Goal: Task Accomplishment & Management: Complete application form

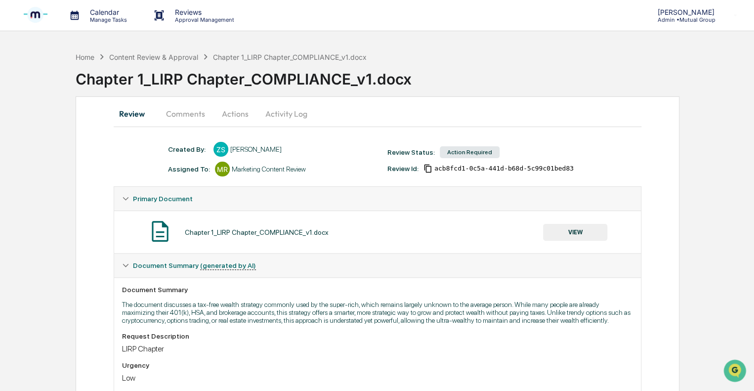
click at [172, 18] on p "Approval Management" at bounding box center [203, 19] width 72 height 7
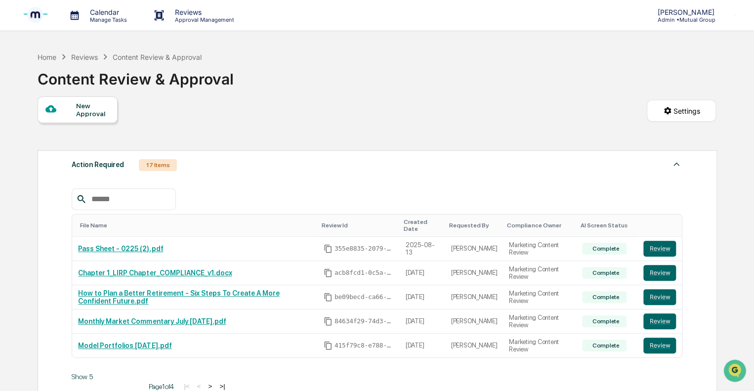
click at [95, 110] on div "New Approval" at bounding box center [92, 110] width 33 height 16
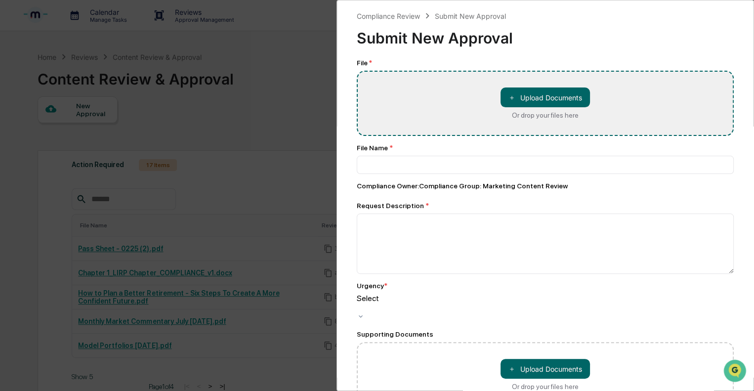
type input "**********"
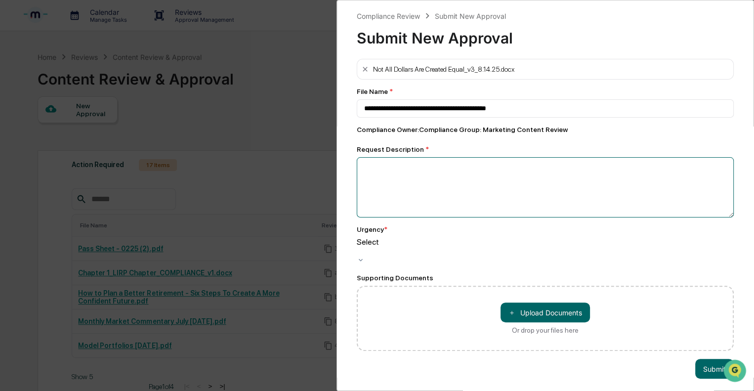
click at [389, 174] on textarea at bounding box center [545, 187] width 377 height 60
type textarea "**********"
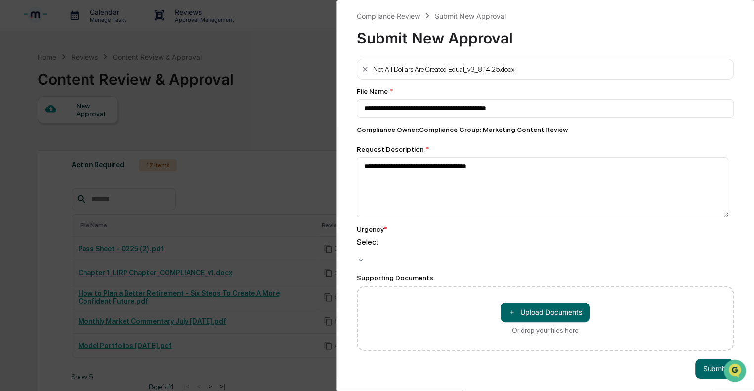
click at [395, 247] on div at bounding box center [545, 251] width 377 height 9
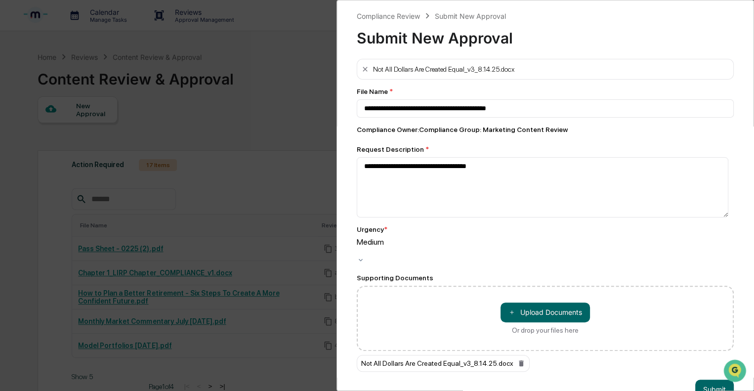
scroll to position [21, 0]
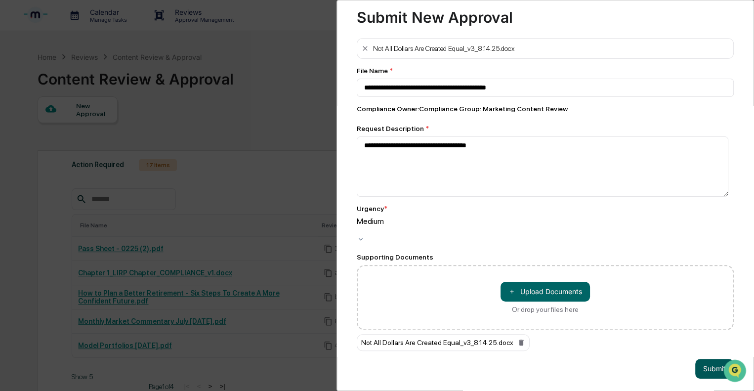
click at [702, 359] on button "Submit" at bounding box center [714, 369] width 39 height 20
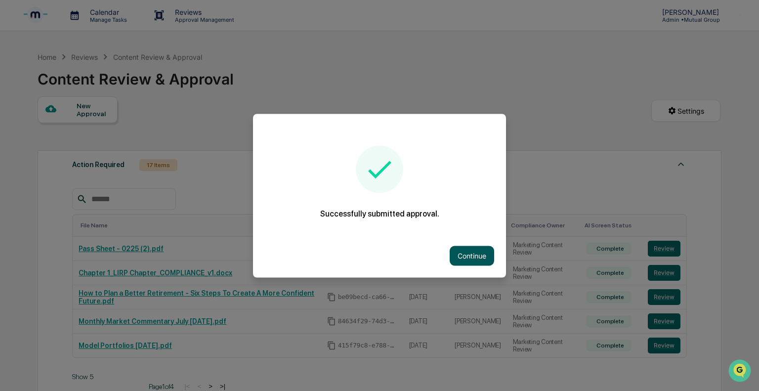
click at [483, 255] on button "Continue" at bounding box center [472, 256] width 44 height 20
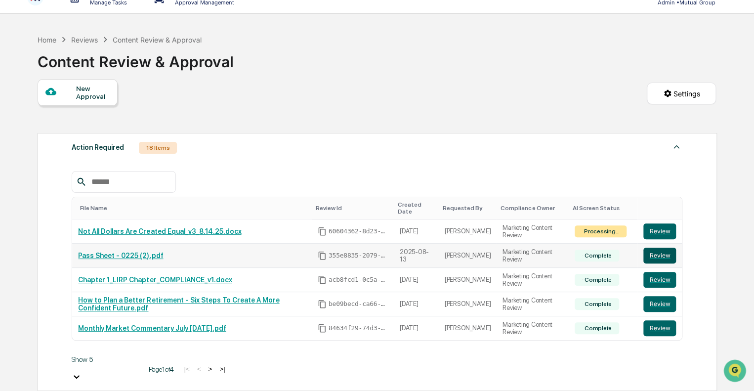
scroll to position [0, 0]
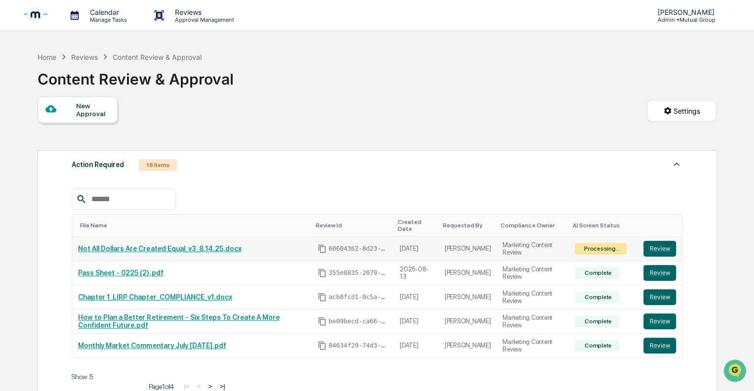
click at [205, 245] on link "Not All Dollars Are Created Equal_v3_8.14.25.docx" at bounding box center [159, 249] width 163 height 8
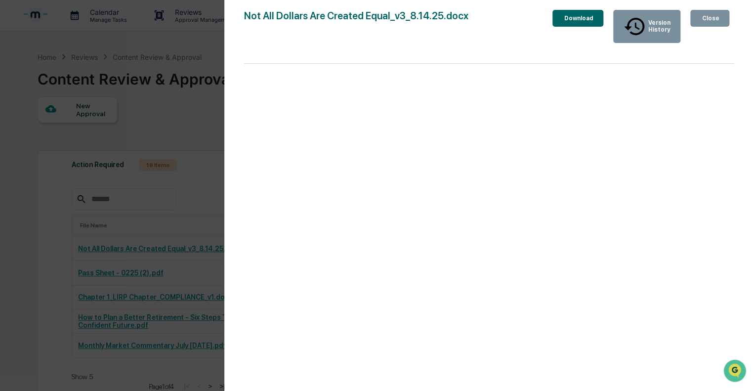
click at [703, 18] on div "Close" at bounding box center [709, 18] width 19 height 7
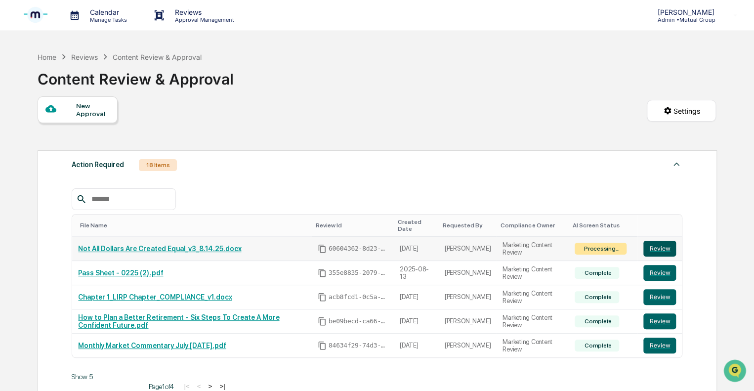
click at [672, 241] on button "Review" at bounding box center [659, 249] width 33 height 16
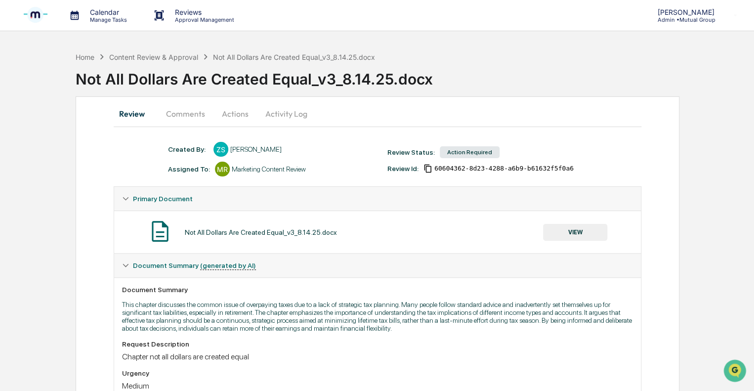
click at [188, 15] on p "Reviews" at bounding box center [203, 12] width 72 height 8
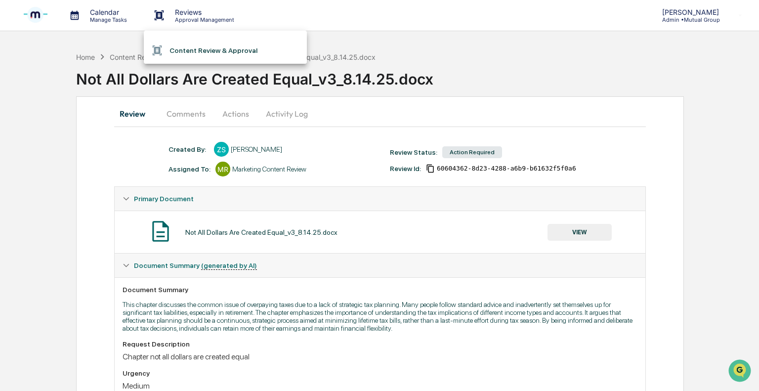
click at [187, 44] on li "Content Review & Approval" at bounding box center [225, 50] width 163 height 19
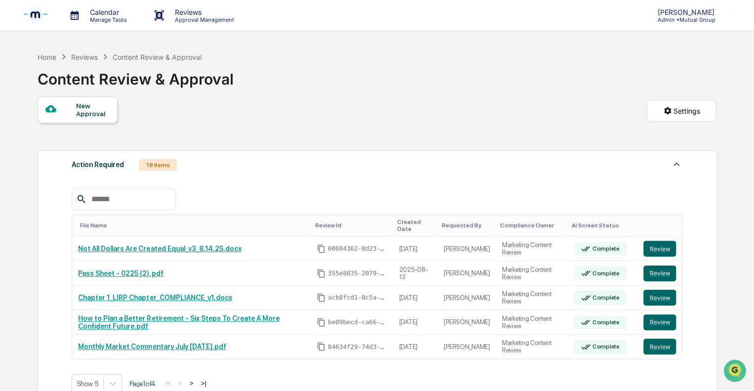
click at [88, 107] on div "New Approval" at bounding box center [92, 110] width 33 height 16
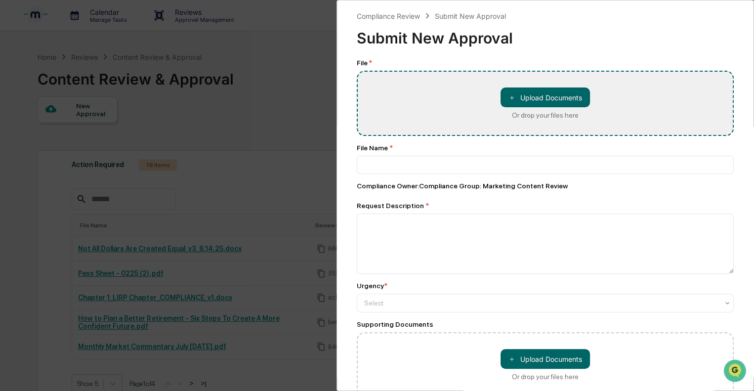
type input "**********"
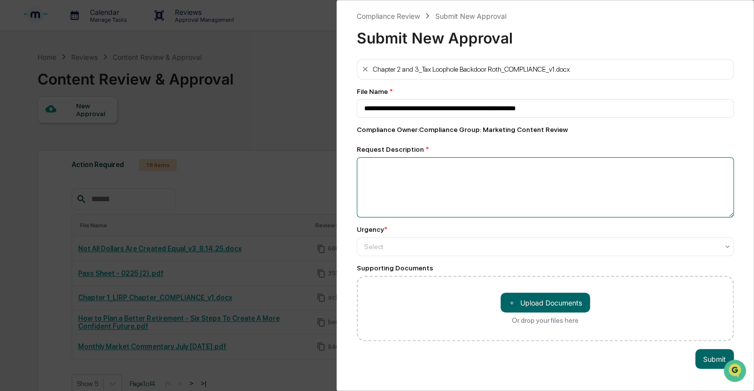
click at [397, 191] on textarea at bounding box center [545, 187] width 377 height 60
click at [388, 169] on textarea "**********" at bounding box center [543, 187] width 372 height 60
click at [439, 168] on textarea "**********" at bounding box center [543, 187] width 372 height 60
type textarea "**********"
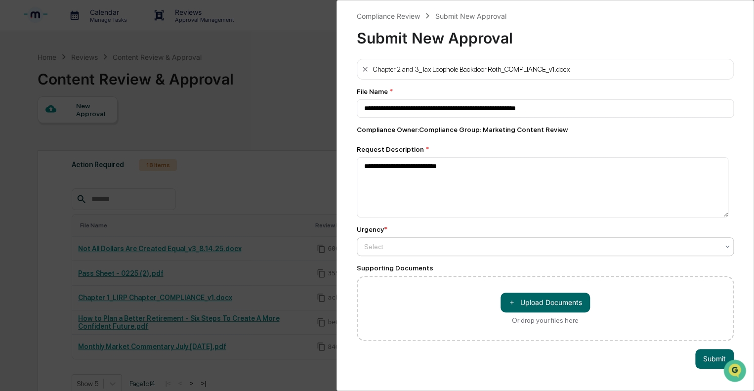
click at [398, 249] on div at bounding box center [541, 247] width 354 height 10
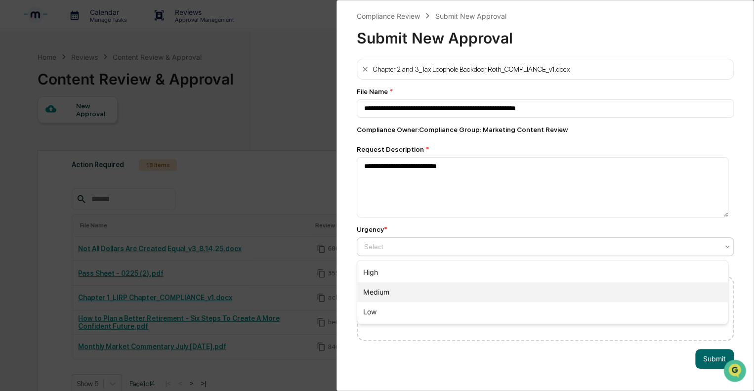
click at [384, 293] on div "Medium" at bounding box center [542, 292] width 371 height 20
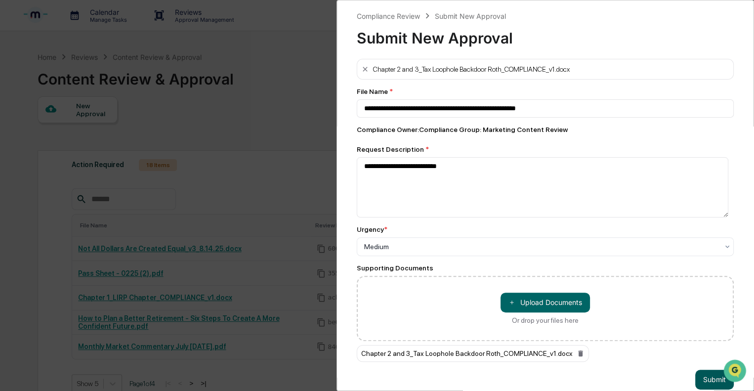
click at [707, 375] on button "Submit" at bounding box center [714, 380] width 39 height 20
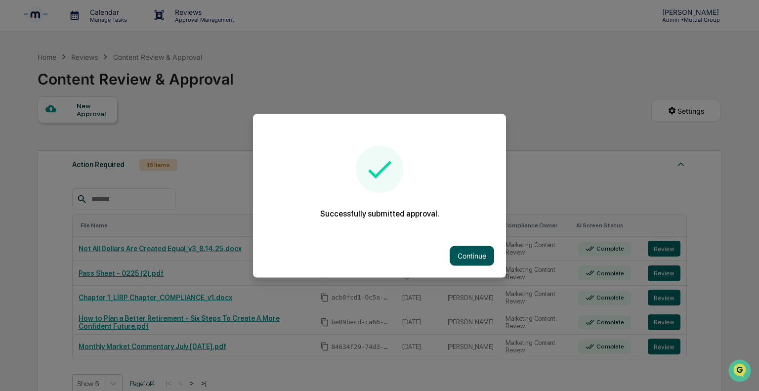
click at [481, 263] on button "Continue" at bounding box center [472, 256] width 44 height 20
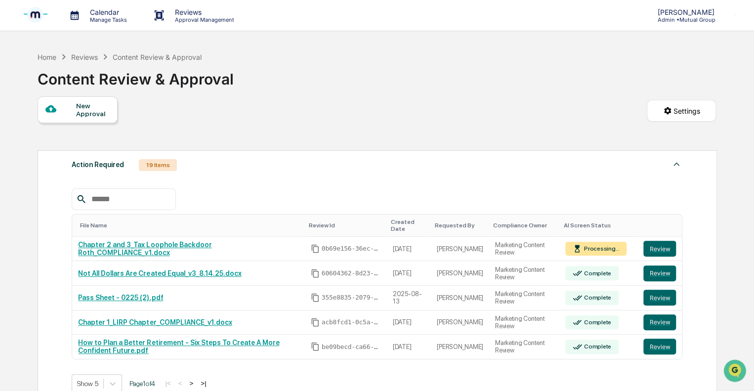
click at [94, 110] on div "New Approval" at bounding box center [92, 110] width 33 height 16
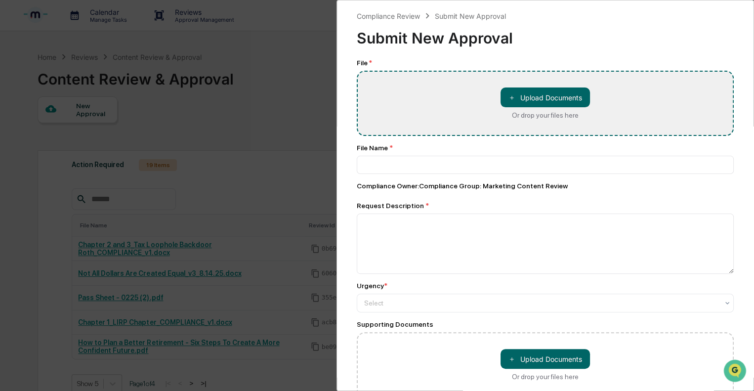
type input "**********"
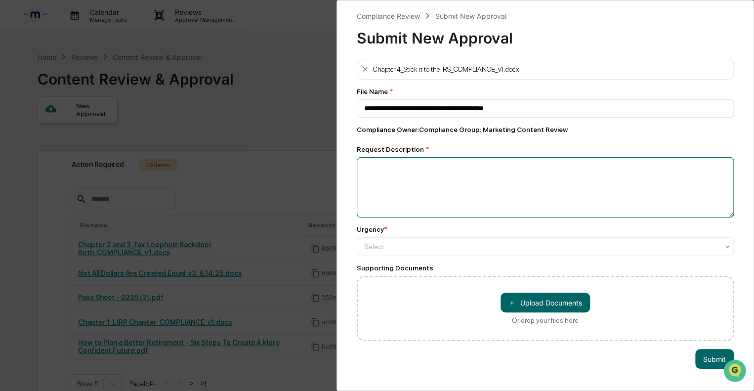
click at [417, 183] on textarea at bounding box center [545, 187] width 377 height 60
type textarea "**********"
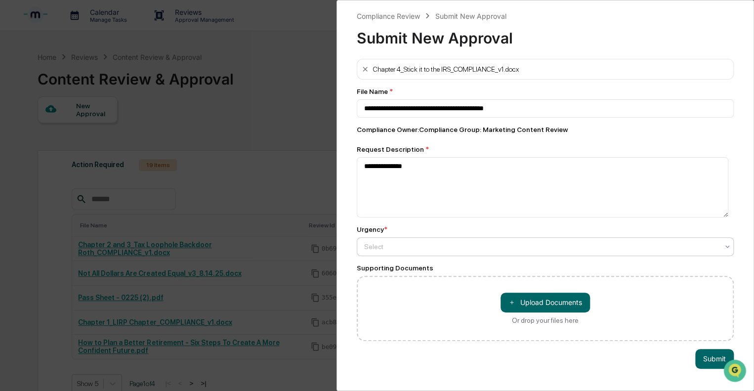
click at [406, 247] on div at bounding box center [541, 247] width 354 height 10
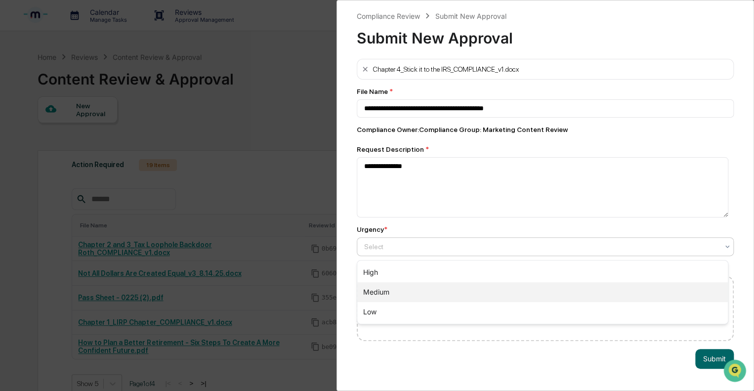
click at [395, 288] on div "Medium" at bounding box center [542, 292] width 371 height 20
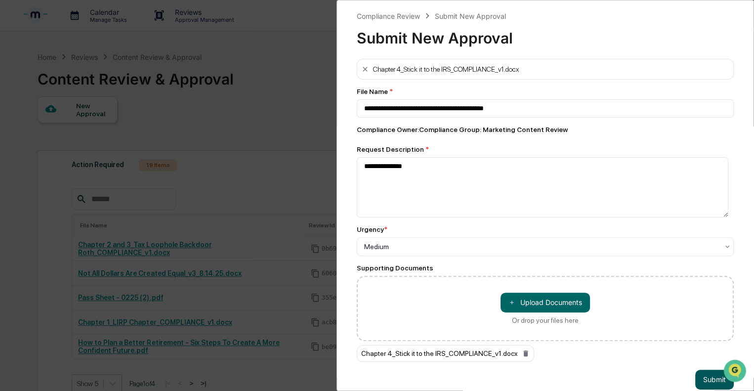
click at [713, 375] on button "Submit" at bounding box center [714, 380] width 39 height 20
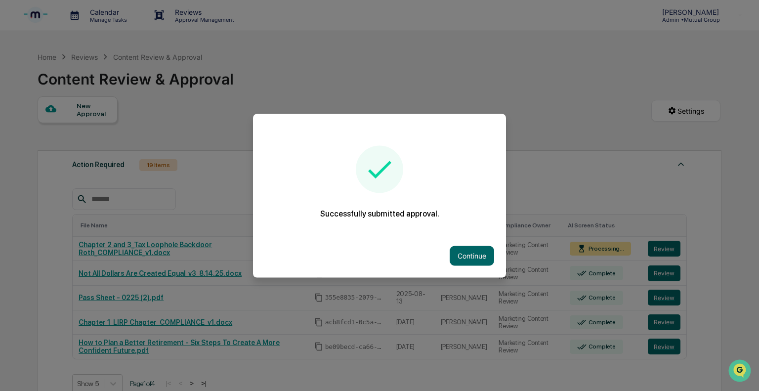
click at [84, 117] on div at bounding box center [379, 195] width 759 height 391
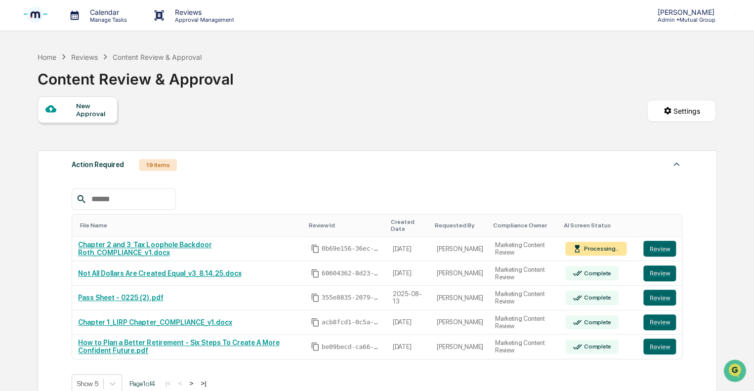
click at [73, 114] on div at bounding box center [60, 109] width 31 height 12
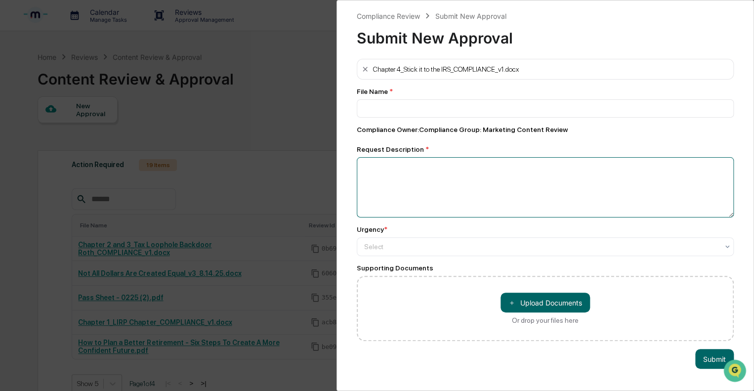
click at [428, 177] on textarea at bounding box center [545, 187] width 377 height 60
click at [455, 184] on textarea at bounding box center [545, 187] width 377 height 60
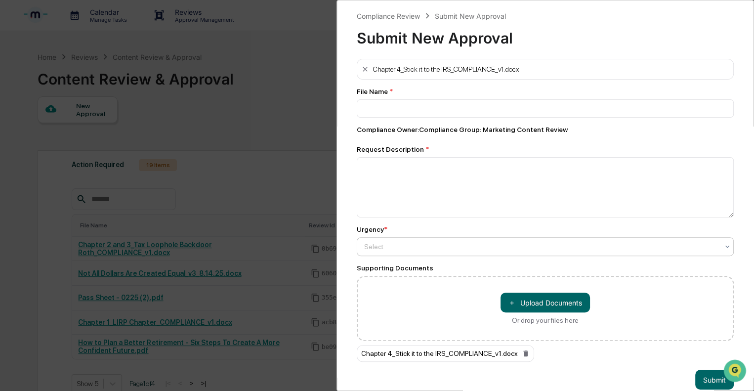
click at [404, 252] on div at bounding box center [541, 247] width 354 height 10
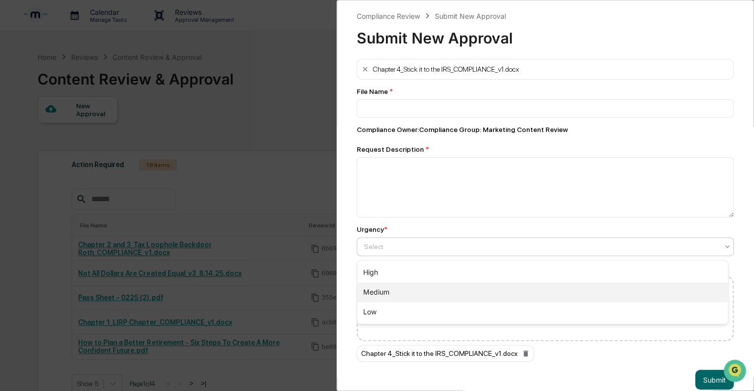
click at [385, 286] on div "Medium" at bounding box center [542, 292] width 371 height 20
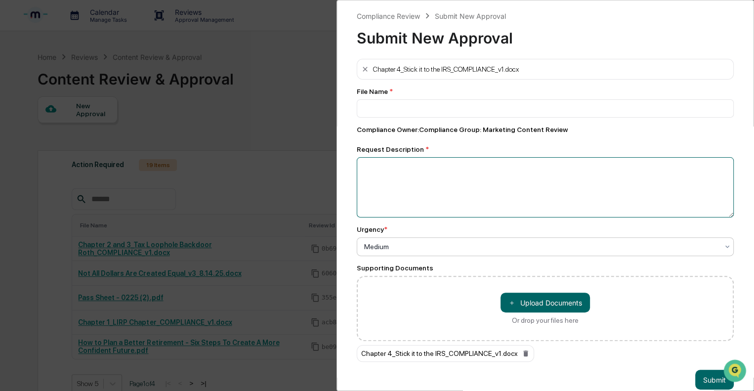
click at [398, 187] on textarea at bounding box center [545, 187] width 377 height 60
type textarea "**********"
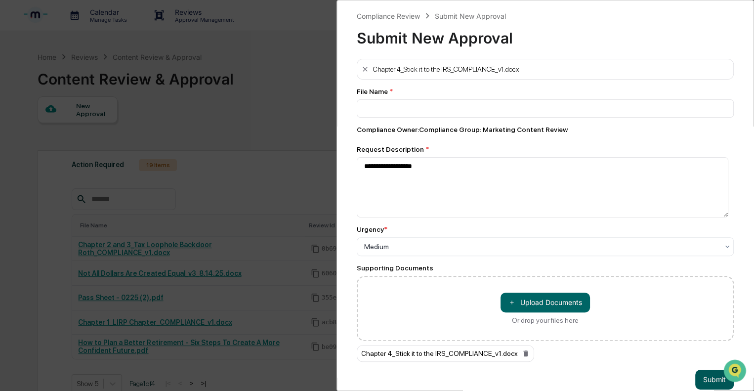
click at [698, 381] on button "Submit" at bounding box center [714, 380] width 39 height 20
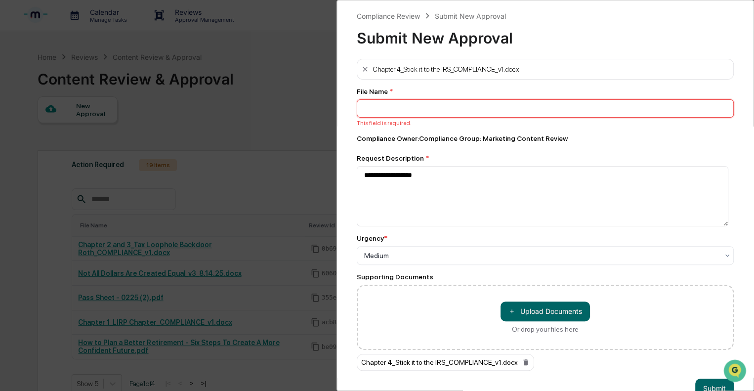
click at [393, 109] on input at bounding box center [545, 108] width 377 height 18
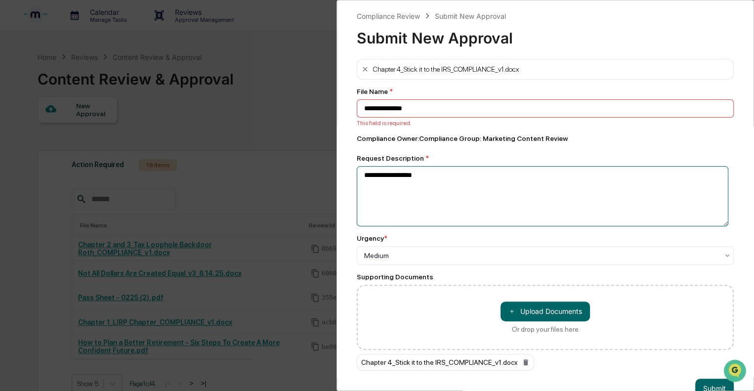
click at [452, 180] on textarea "**********" at bounding box center [543, 196] width 372 height 60
click at [490, 99] on div "**********" at bounding box center [545, 106] width 377 height 39
click at [491, 102] on input "**********" at bounding box center [545, 108] width 377 height 18
click at [493, 208] on textarea "**********" at bounding box center [543, 196] width 372 height 60
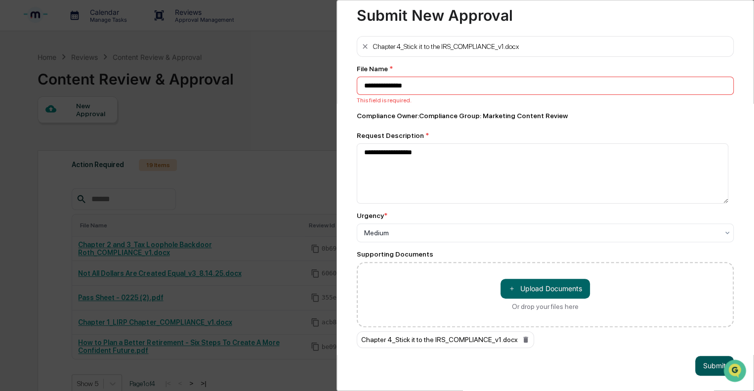
click at [698, 366] on button "Submit" at bounding box center [714, 366] width 39 height 20
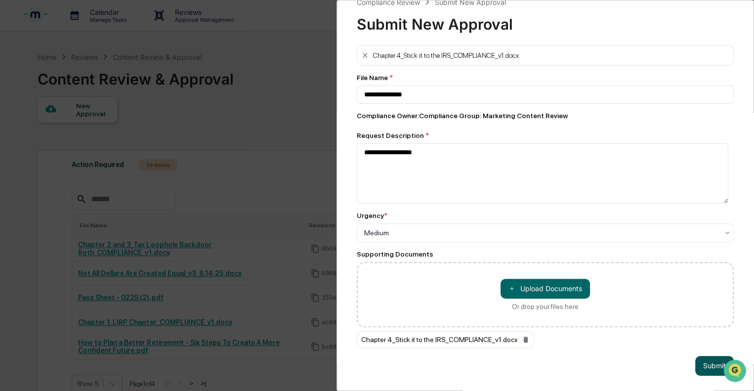
scroll to position [21, 0]
click at [703, 363] on button "Submit" at bounding box center [714, 366] width 39 height 20
click at [704, 360] on button "Submit" at bounding box center [714, 366] width 39 height 20
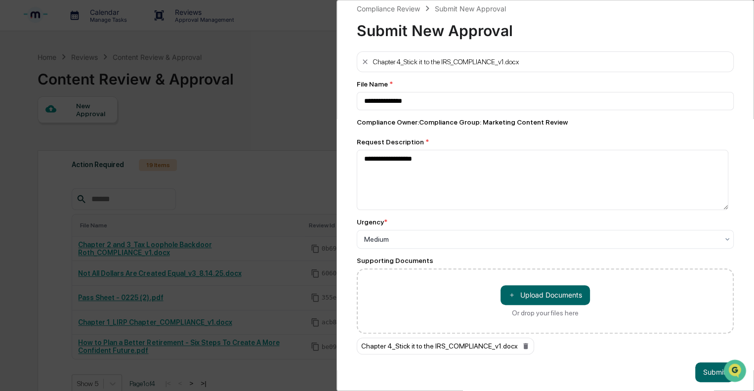
scroll to position [0, 0]
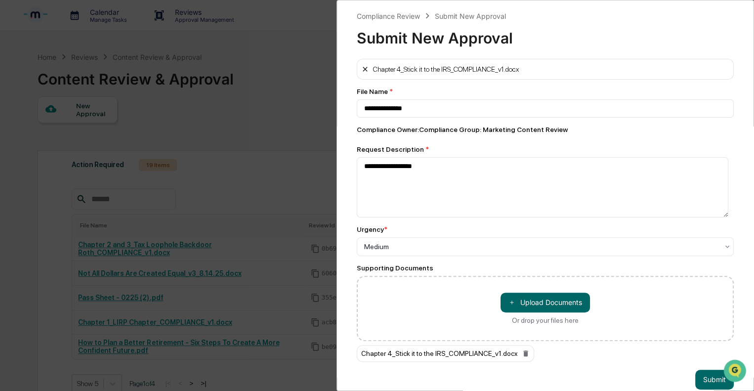
click at [364, 70] on icon at bounding box center [365, 69] width 8 height 8
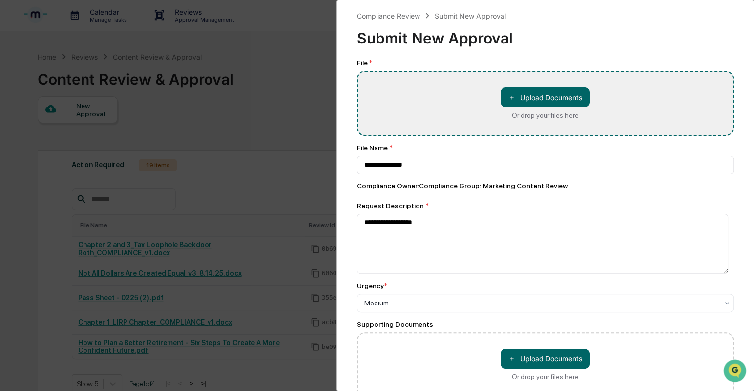
type input "**********"
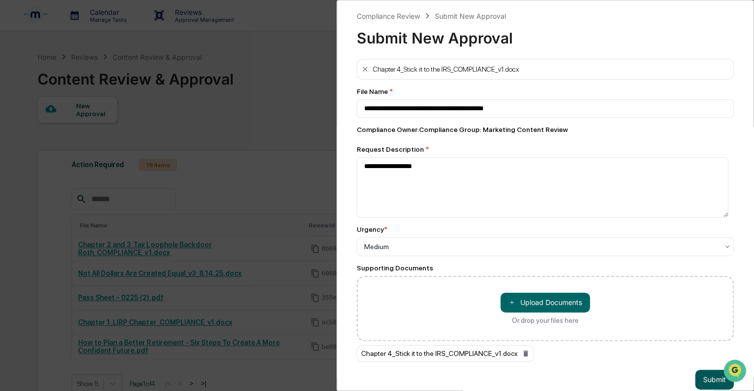
click at [714, 376] on button "Submit" at bounding box center [714, 380] width 39 height 20
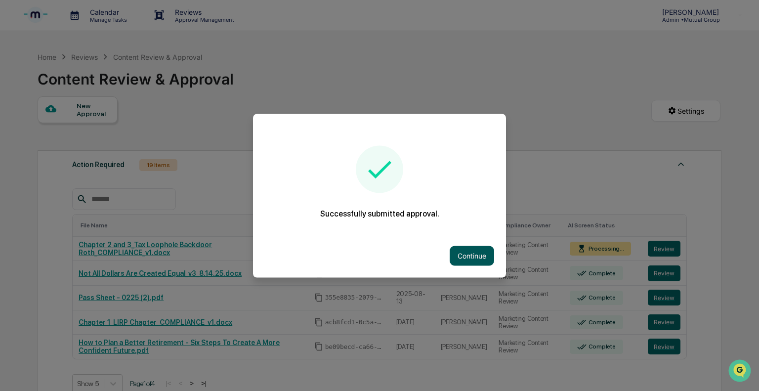
click at [460, 251] on button "Continue" at bounding box center [472, 256] width 44 height 20
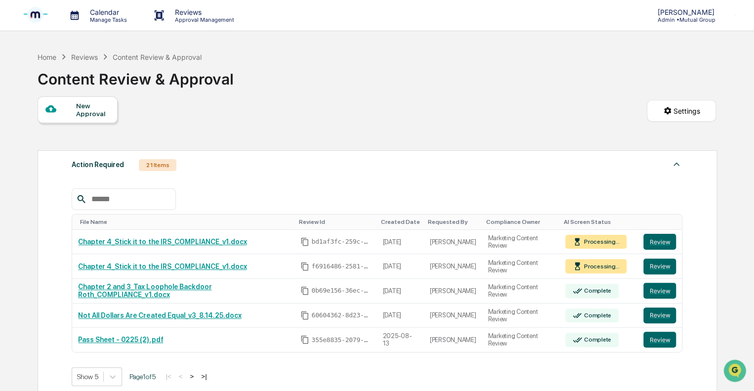
click at [107, 110] on div "New Approval" at bounding box center [92, 110] width 33 height 16
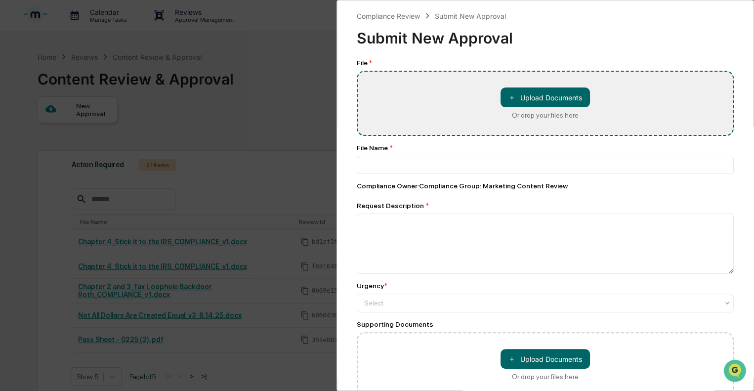
type input "**********"
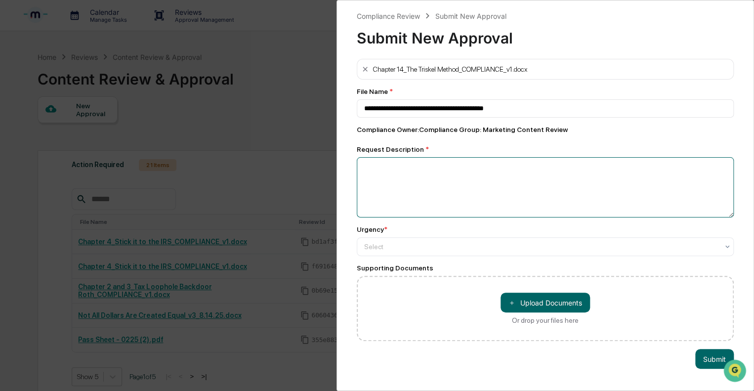
click at [393, 166] on textarea at bounding box center [545, 187] width 377 height 60
type textarea "**********"
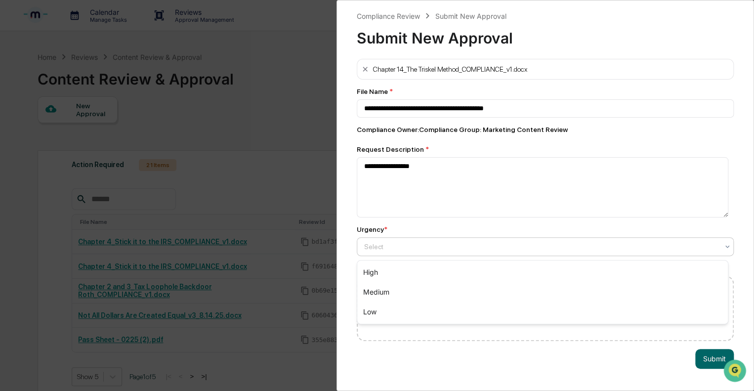
click at [376, 249] on div at bounding box center [541, 247] width 354 height 10
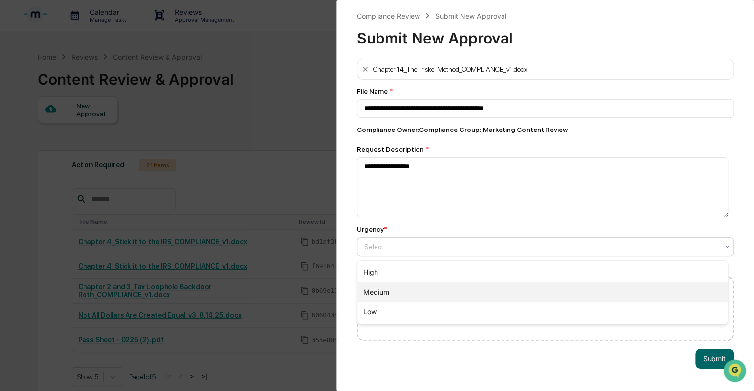
click at [376, 288] on div "Medium" at bounding box center [542, 292] width 371 height 20
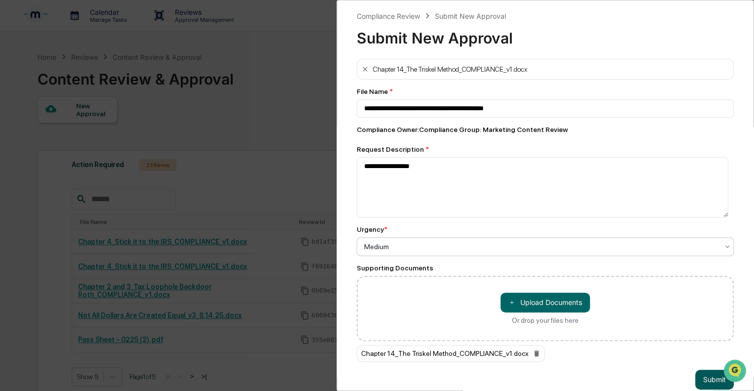
click at [710, 378] on button "Submit" at bounding box center [714, 380] width 39 height 20
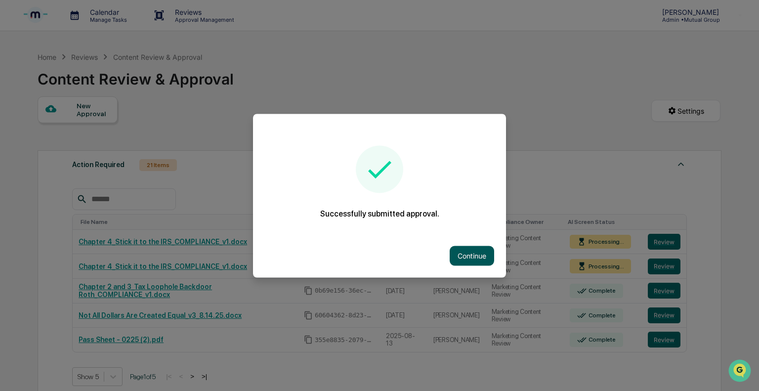
click at [477, 256] on button "Continue" at bounding box center [472, 256] width 44 height 20
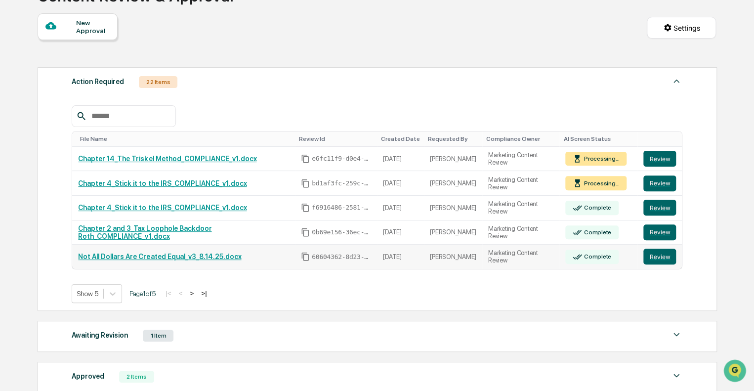
scroll to position [99, 0]
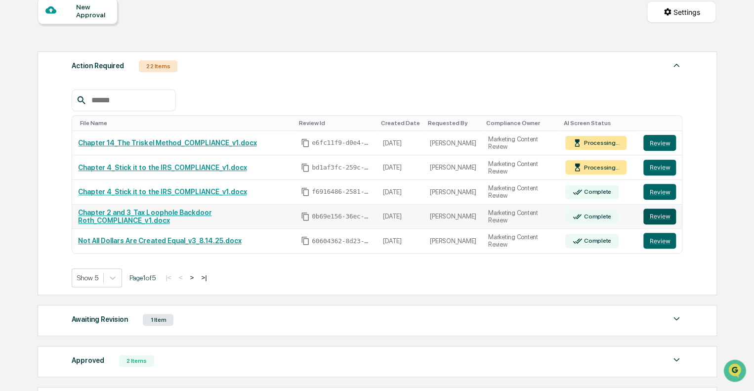
click at [657, 215] on button "Review" at bounding box center [659, 217] width 33 height 16
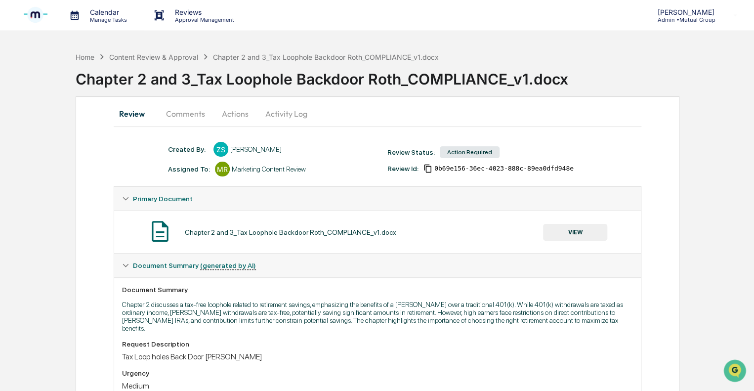
click at [182, 17] on p "Approval Management" at bounding box center [203, 19] width 72 height 7
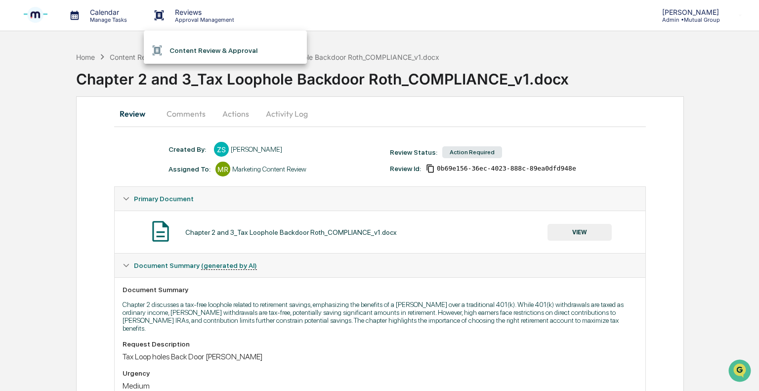
click at [178, 49] on li "Content Review & Approval" at bounding box center [225, 50] width 163 height 19
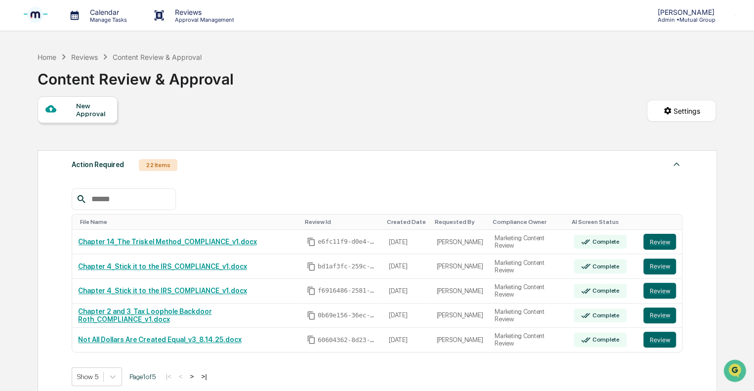
click at [73, 107] on div at bounding box center [60, 109] width 31 height 12
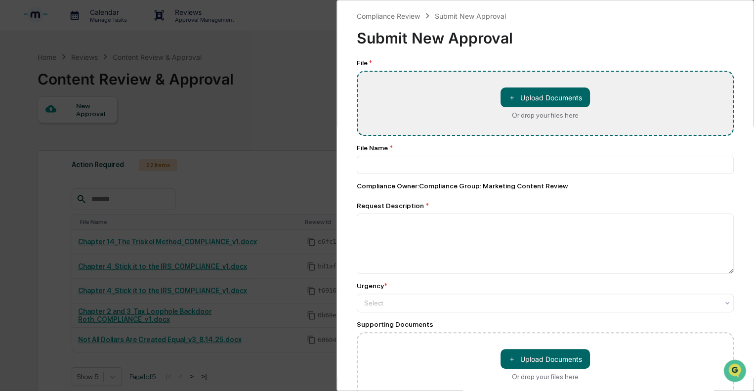
type input "**********"
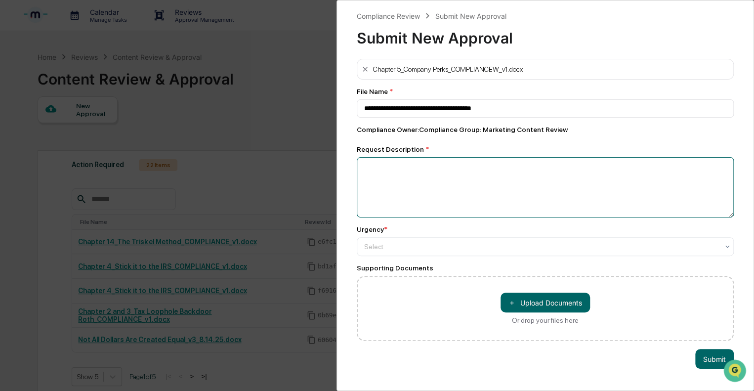
click at [397, 175] on textarea at bounding box center [545, 187] width 377 height 60
type textarea "**********"
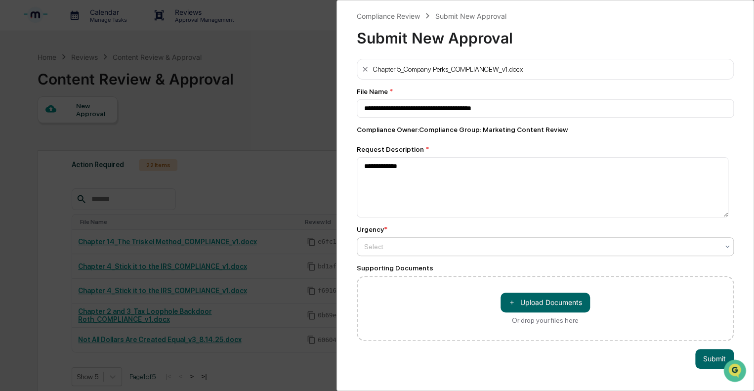
click at [481, 249] on div at bounding box center [541, 247] width 354 height 10
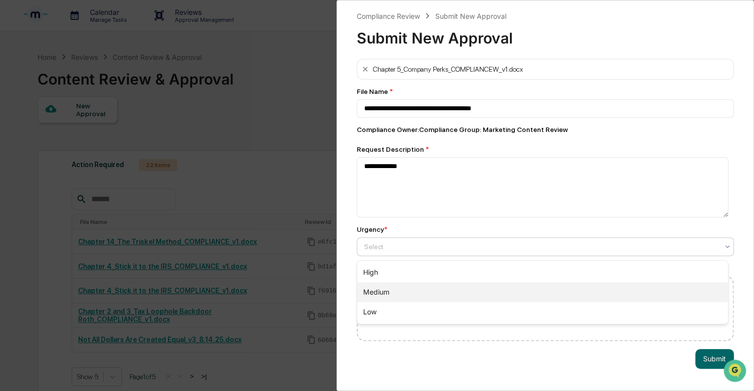
click at [382, 287] on div "Medium" at bounding box center [542, 292] width 371 height 20
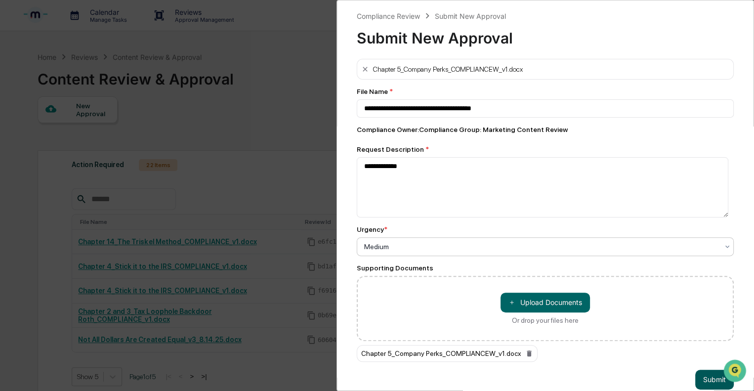
click at [714, 377] on button "Submit" at bounding box center [714, 380] width 39 height 20
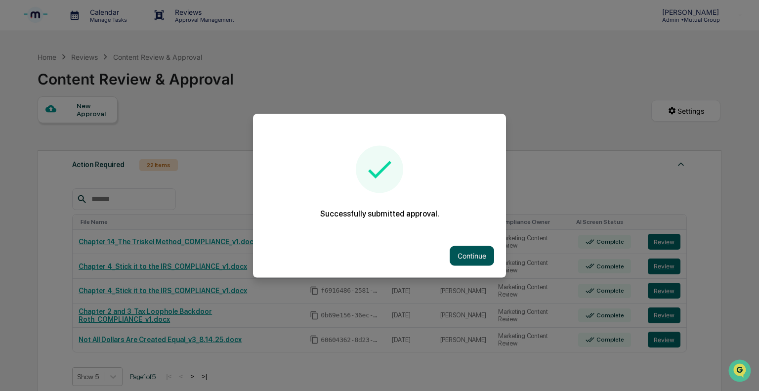
click at [470, 250] on button "Continue" at bounding box center [472, 256] width 44 height 20
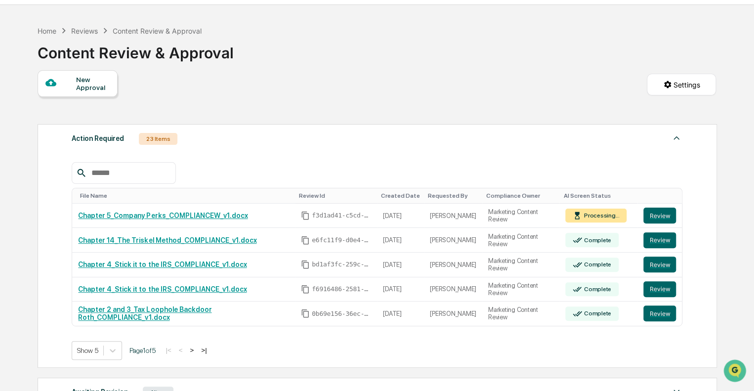
scroll to position [99, 0]
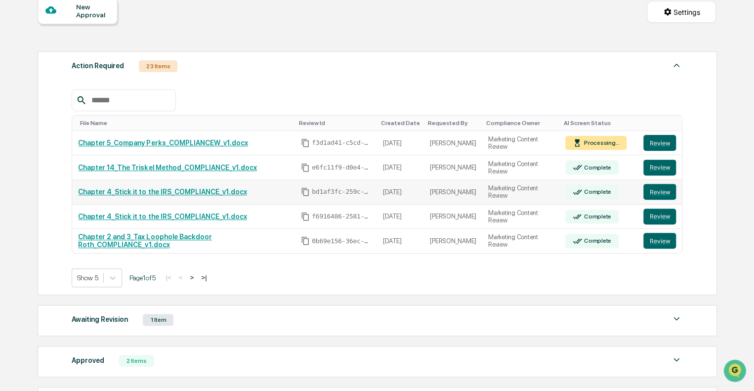
click at [127, 195] on link "Chapter 4_Stick it to the IRS_COMPLIANCE_v1.docx" at bounding box center [162, 192] width 169 height 8
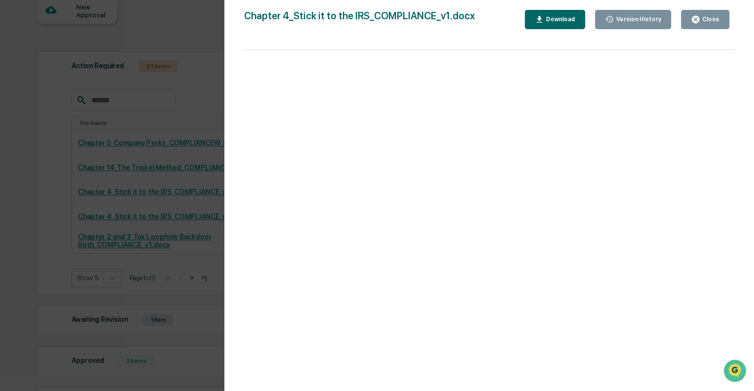
click at [693, 15] on icon "button" at bounding box center [695, 19] width 9 height 9
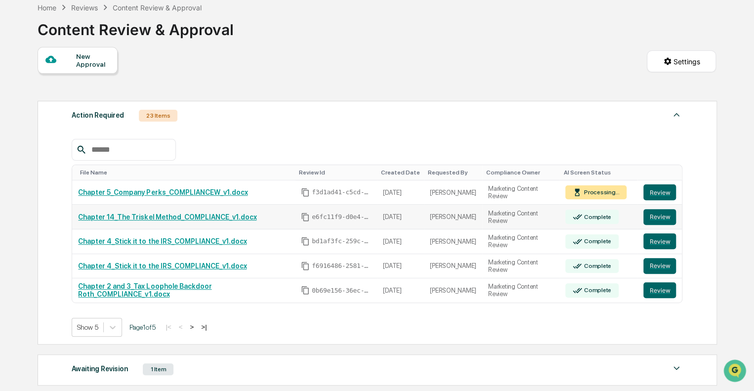
scroll to position [0, 0]
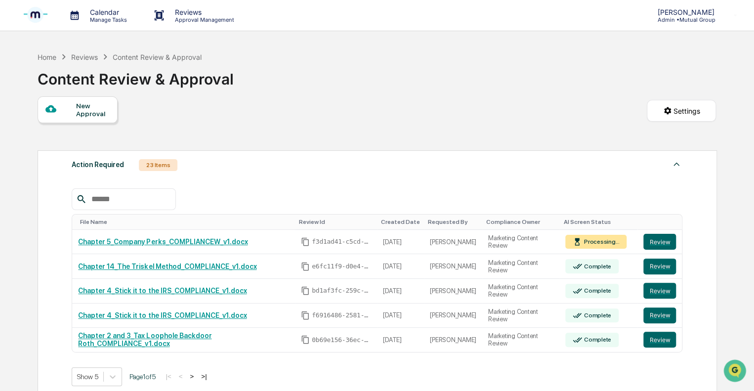
drag, startPoint x: 229, startPoint y: 295, endPoint x: 498, endPoint y: 166, distance: 298.2
click at [498, 166] on div "Action Required 23 Items" at bounding box center [377, 165] width 611 height 14
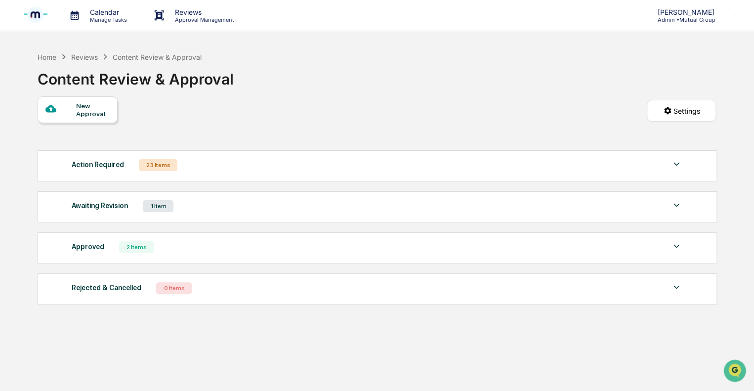
click at [153, 165] on div "23 Items" at bounding box center [158, 165] width 39 height 12
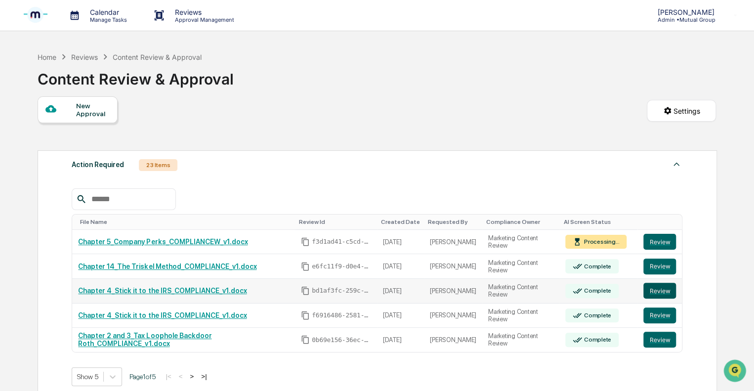
click at [654, 289] on button "Review" at bounding box center [659, 291] width 33 height 16
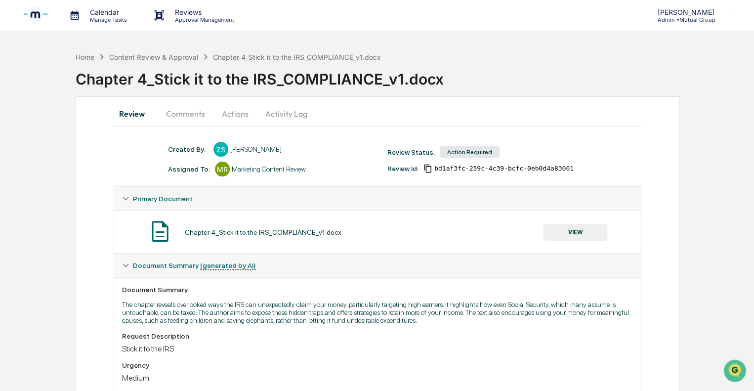
click at [235, 114] on button "Actions" at bounding box center [235, 114] width 44 height 24
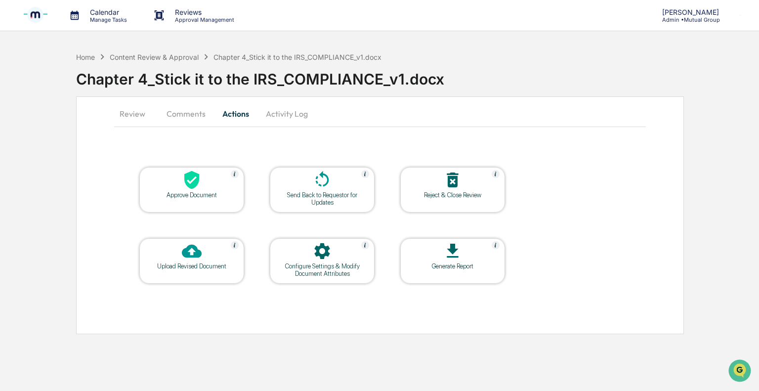
click at [451, 187] on icon at bounding box center [453, 180] width 20 height 20
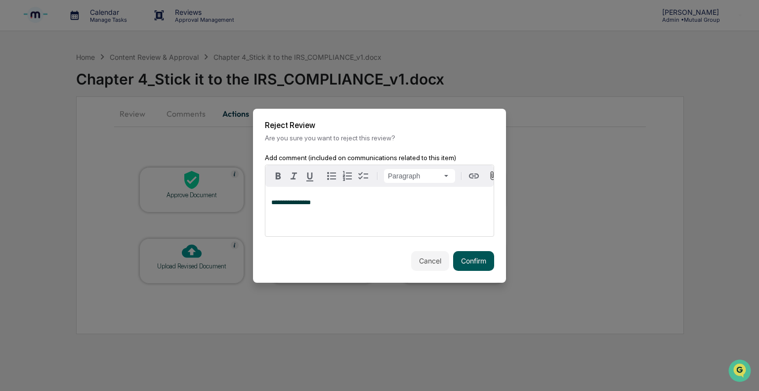
click at [469, 259] on button "Confirm" at bounding box center [473, 261] width 41 height 20
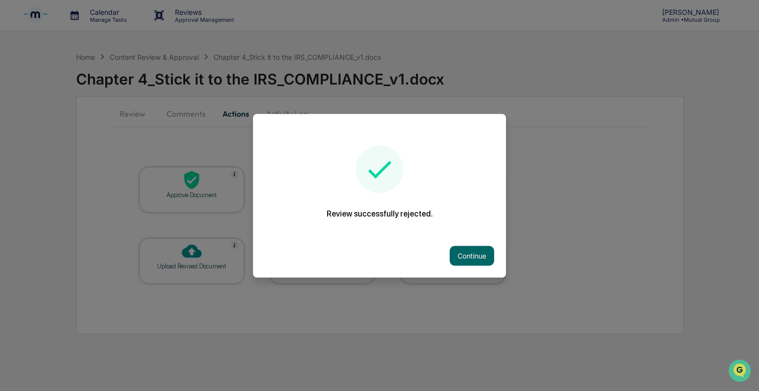
click at [469, 259] on button "Continue" at bounding box center [472, 256] width 44 height 20
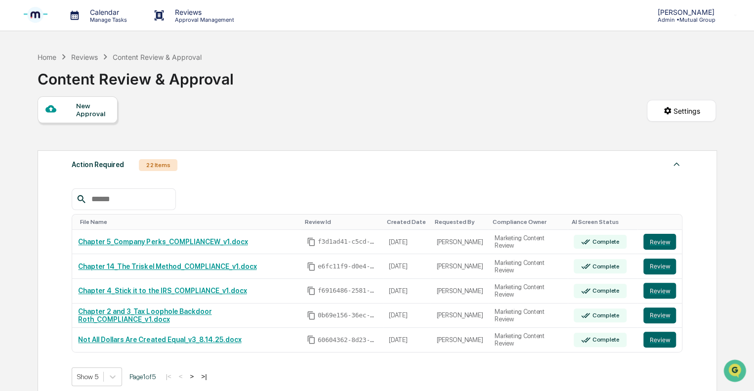
click at [105, 112] on div "New Approval" at bounding box center [92, 110] width 33 height 16
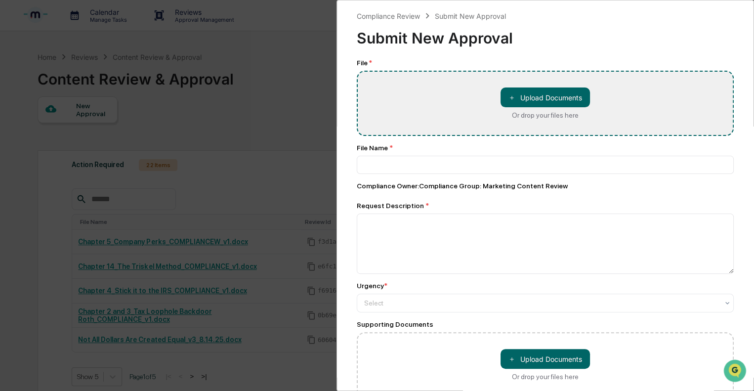
type input "**********"
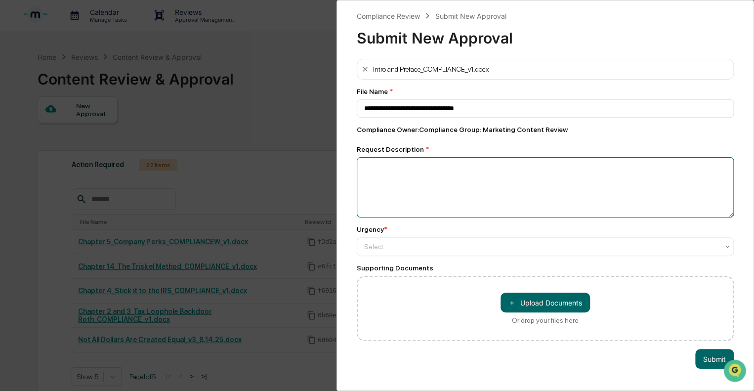
click at [407, 176] on textarea at bounding box center [545, 187] width 377 height 60
type textarea "**********"
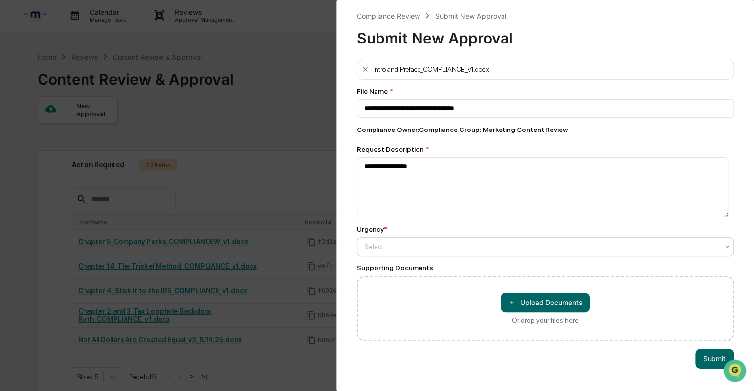
click at [403, 248] on div at bounding box center [541, 247] width 354 height 10
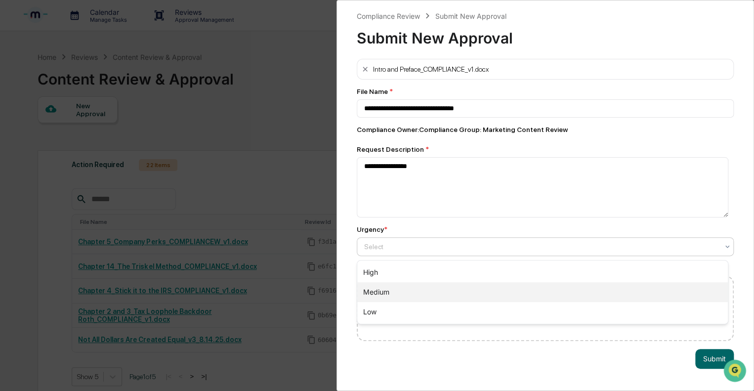
click at [382, 296] on div "Medium" at bounding box center [542, 292] width 371 height 20
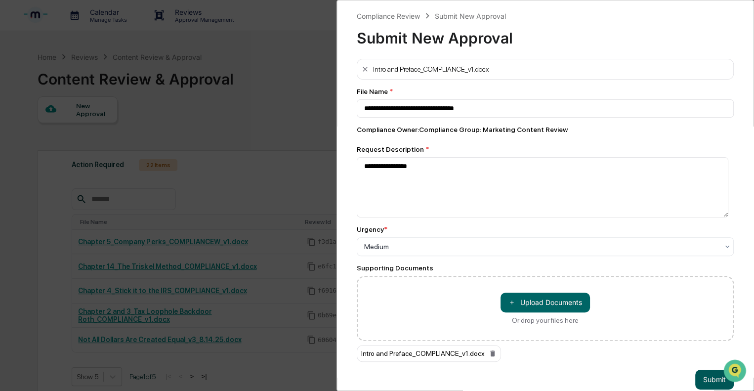
click at [713, 381] on button "Submit" at bounding box center [714, 380] width 39 height 20
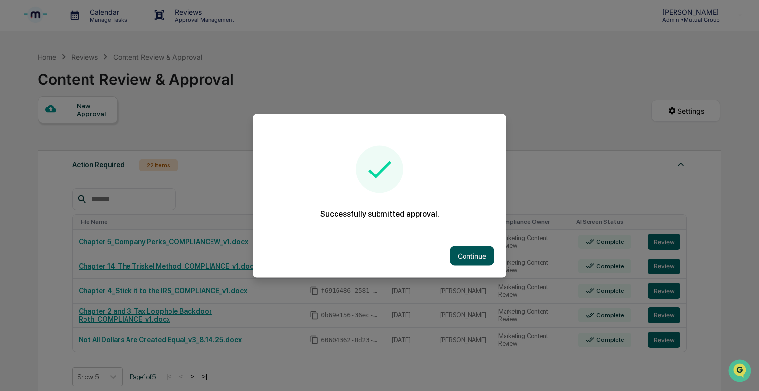
click at [477, 254] on button "Continue" at bounding box center [472, 256] width 44 height 20
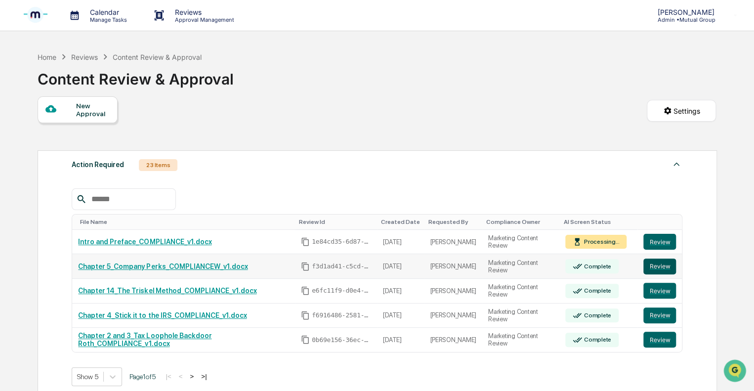
click at [650, 267] on button "Review" at bounding box center [659, 266] width 33 height 16
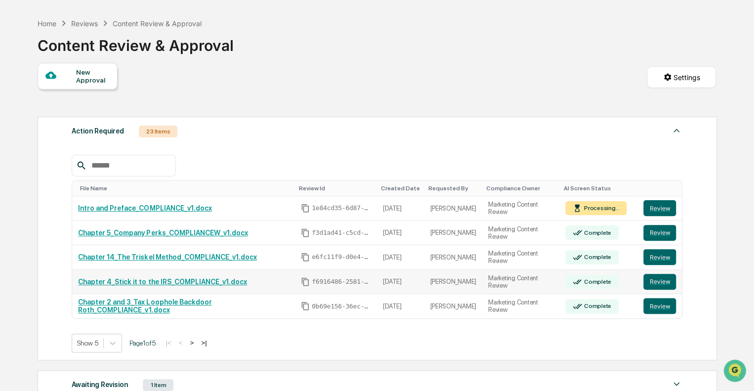
scroll to position [49, 0]
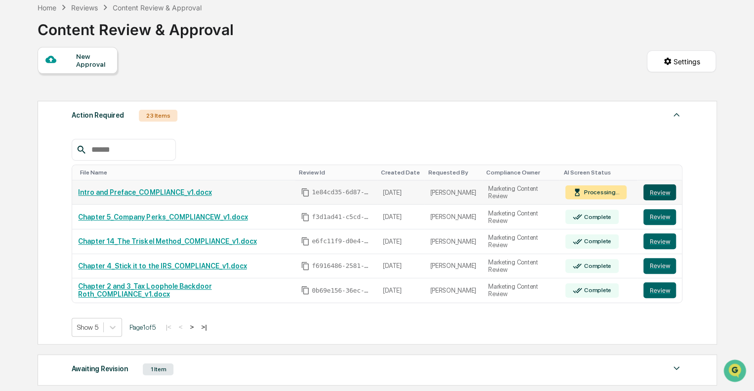
click at [656, 193] on button "Review" at bounding box center [659, 192] width 33 height 16
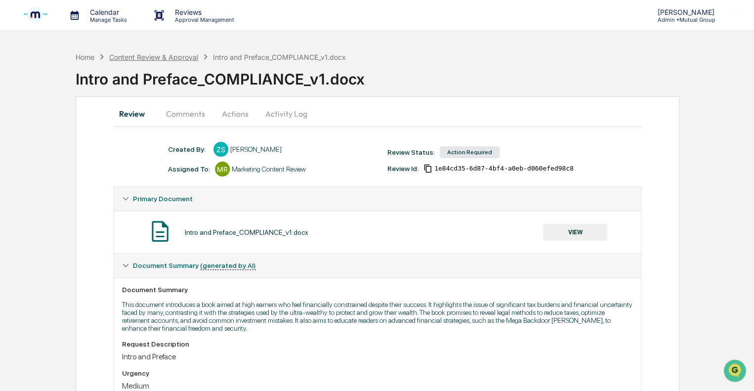
click at [166, 53] on div "Content Review & Approval" at bounding box center [153, 57] width 89 height 8
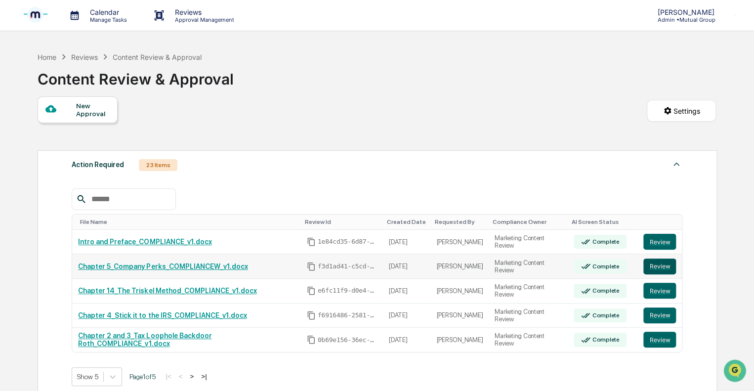
click at [656, 269] on button "Review" at bounding box center [659, 266] width 33 height 16
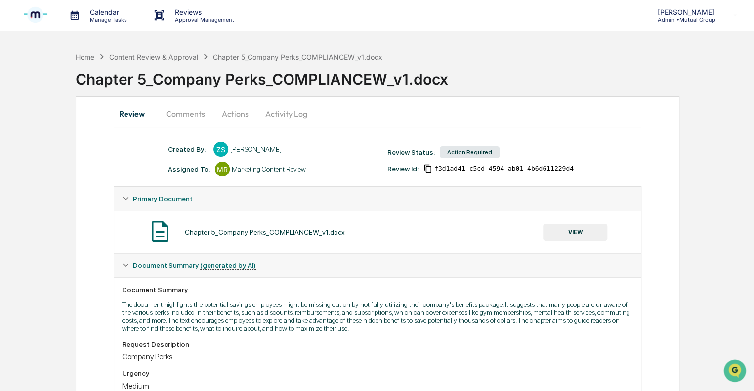
click at [240, 114] on button "Actions" at bounding box center [235, 114] width 44 height 24
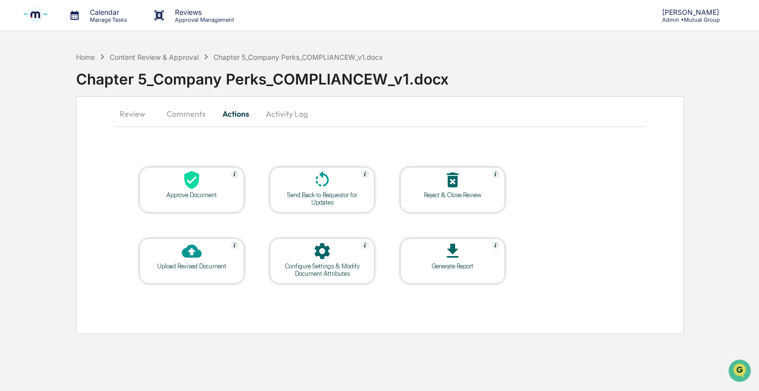
click at [200, 182] on icon at bounding box center [192, 180] width 20 height 20
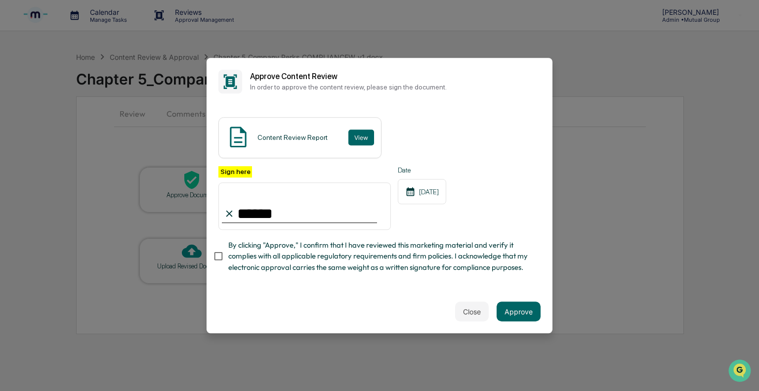
type input "**********"
click at [516, 312] on button "Approve" at bounding box center [519, 311] width 44 height 20
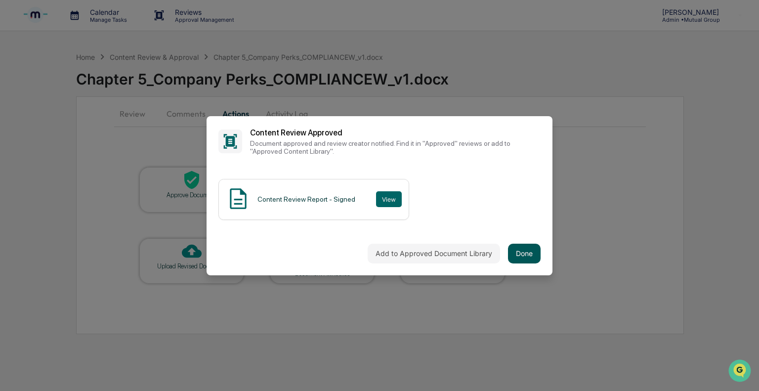
click at [517, 255] on button "Done" at bounding box center [524, 254] width 33 height 20
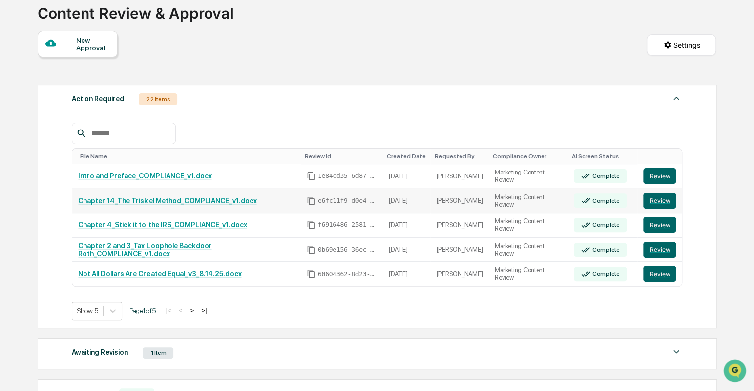
scroll to position [49, 0]
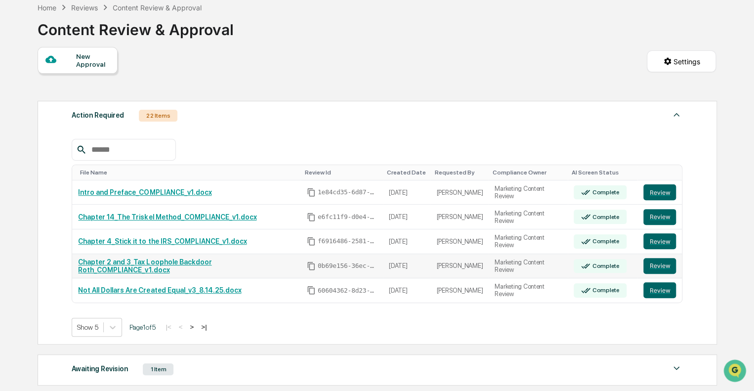
click at [138, 266] on link "Chapter 2 and 3_Tax Loophole Backdoor Roth_COMPLIANCE_v1.docx" at bounding box center [144, 266] width 133 height 16
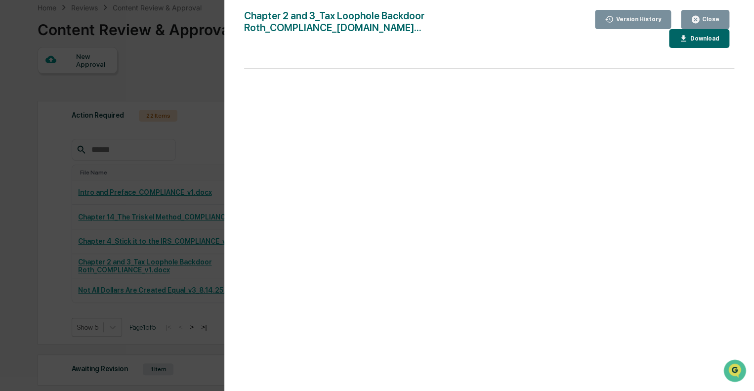
click at [712, 20] on div "Close" at bounding box center [709, 19] width 19 height 7
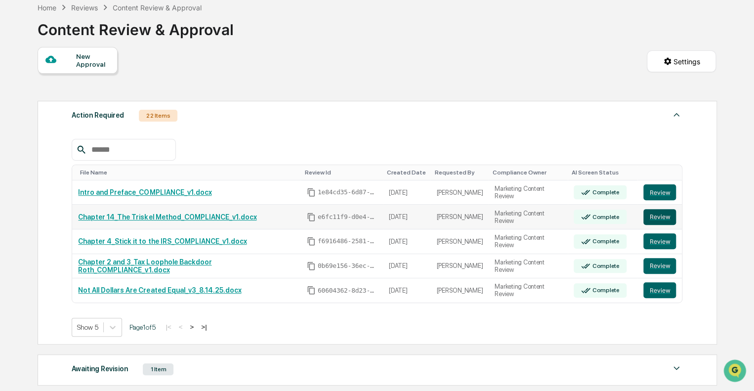
click at [657, 219] on button "Review" at bounding box center [659, 217] width 33 height 16
click at [655, 240] on button "Review" at bounding box center [659, 241] width 33 height 16
click at [659, 270] on button "Review" at bounding box center [659, 266] width 33 height 16
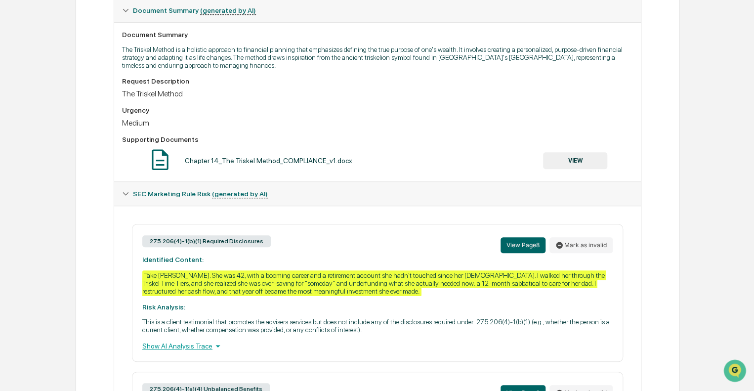
scroll to position [123, 0]
